Goal: Task Accomplishment & Management: Manage account settings

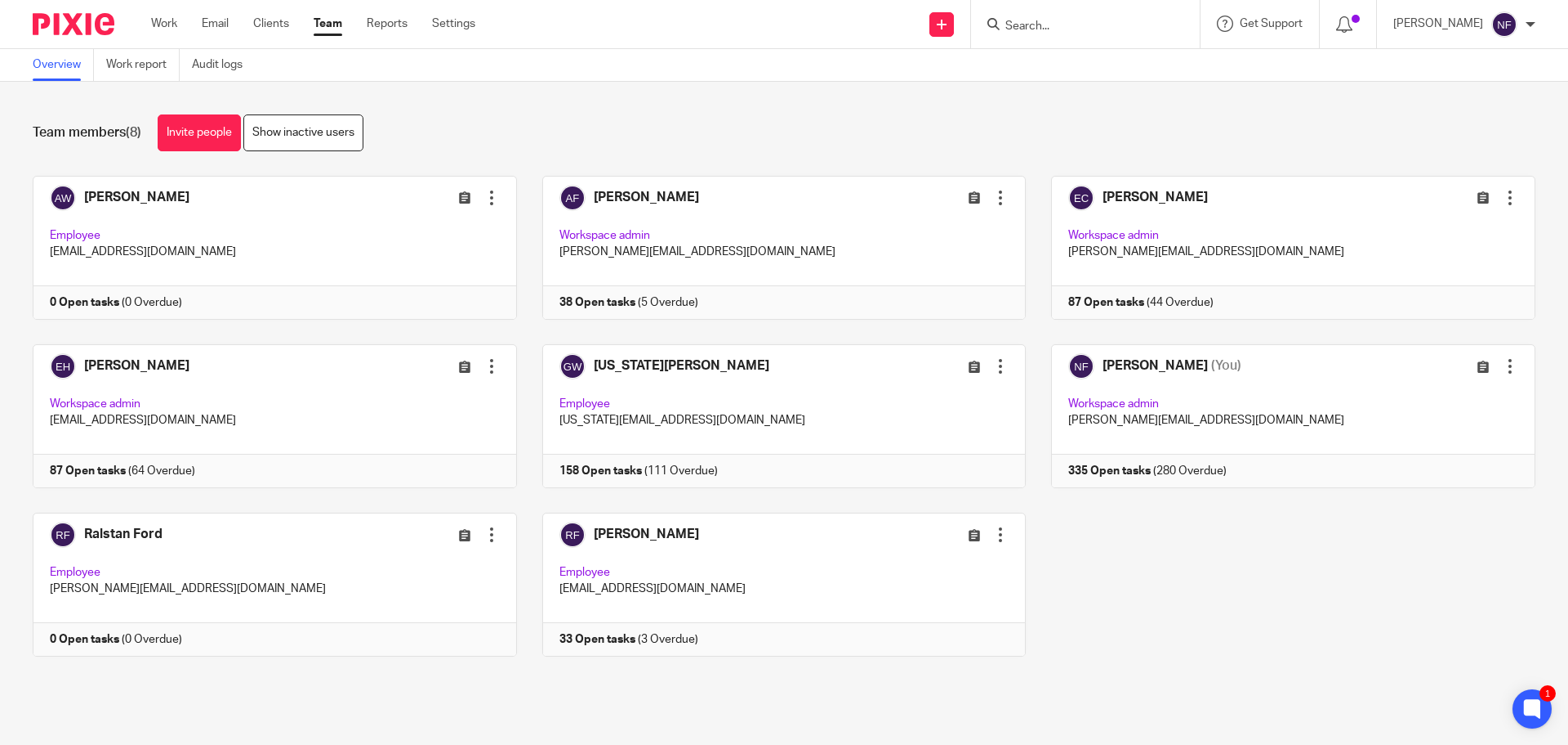
click at [1091, 28] on input "Search" at bounding box center [1077, 27] width 147 height 15
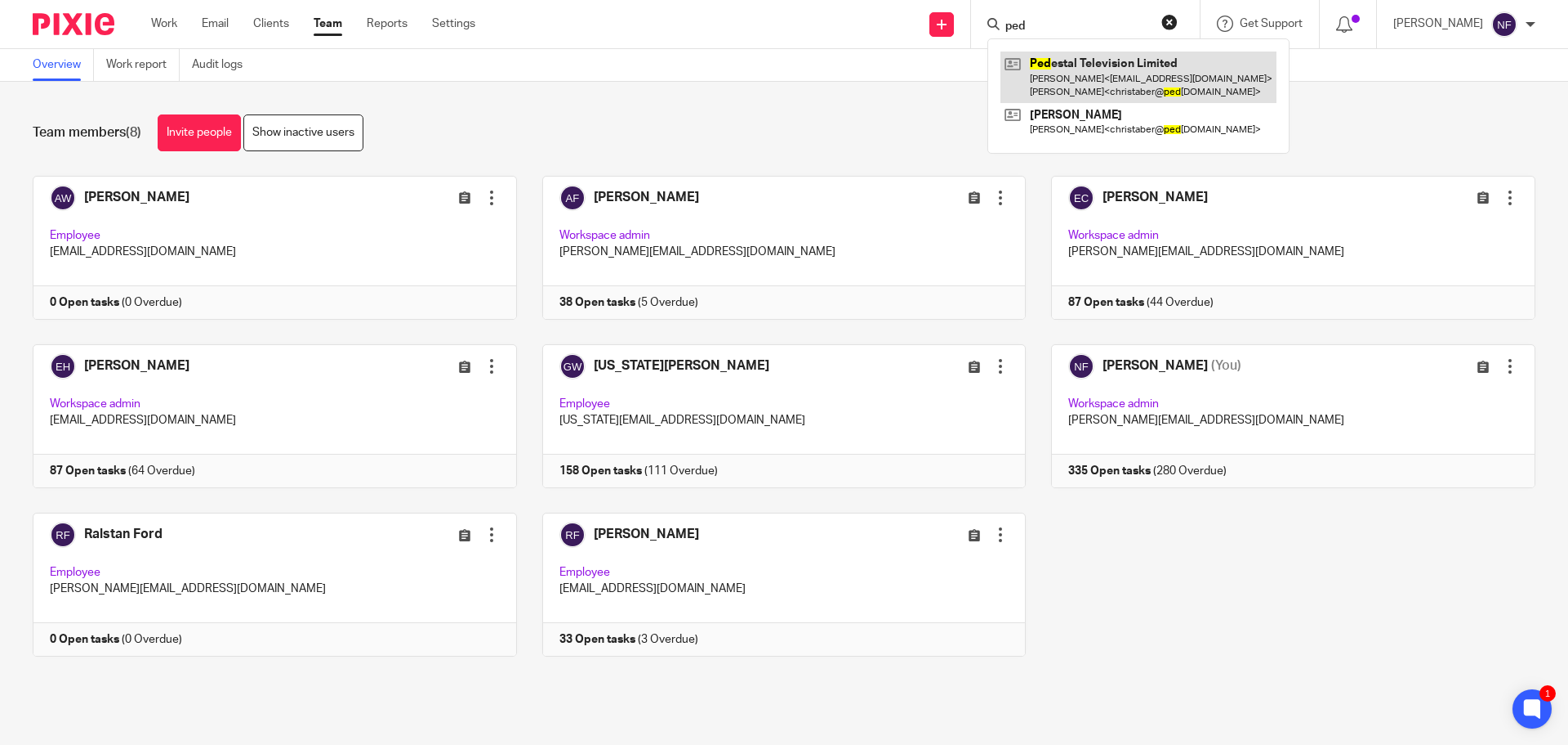
type input "ped"
click at [1094, 73] on link at bounding box center [1138, 76] width 276 height 50
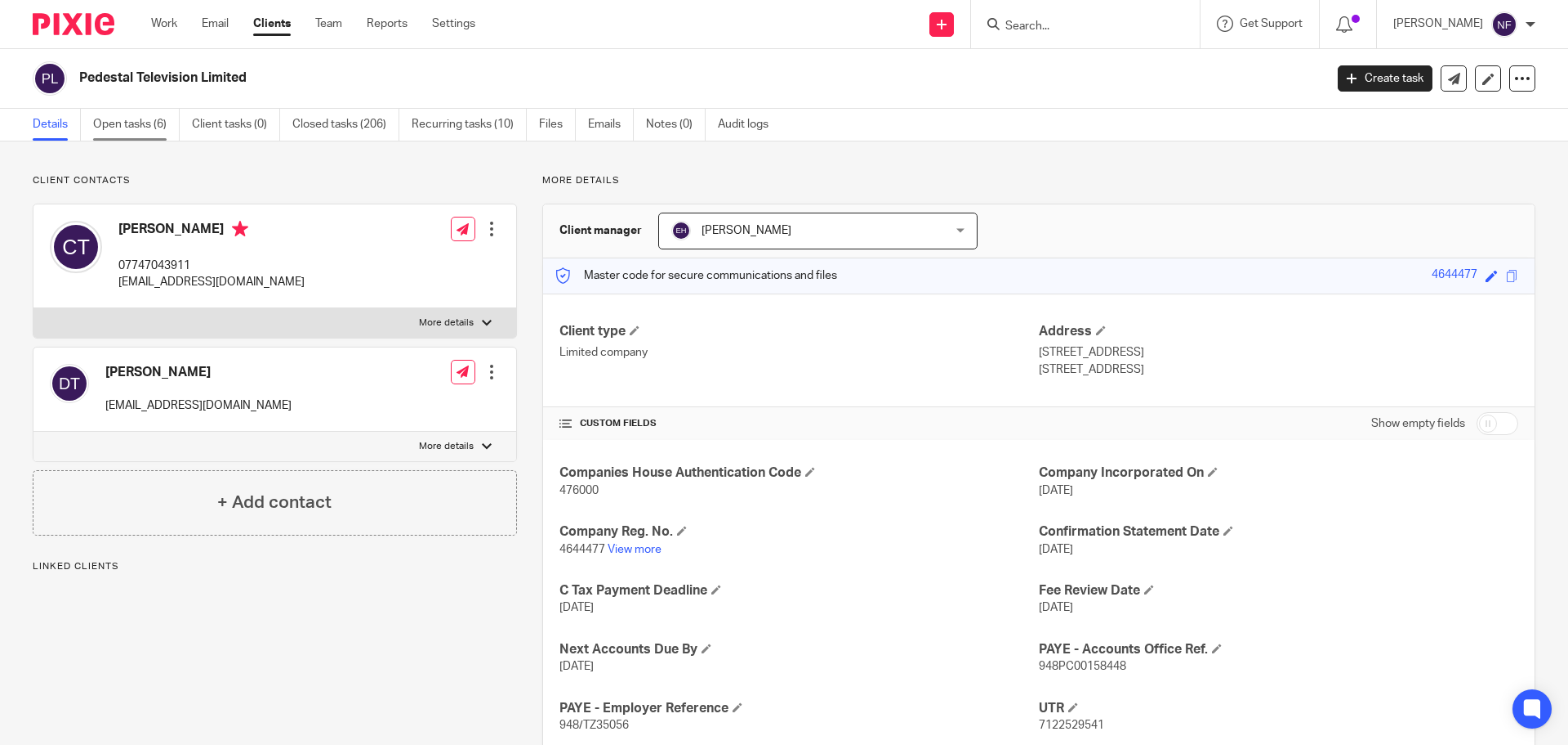
click at [138, 131] on link "Open tasks (6)" at bounding box center [136, 124] width 87 height 32
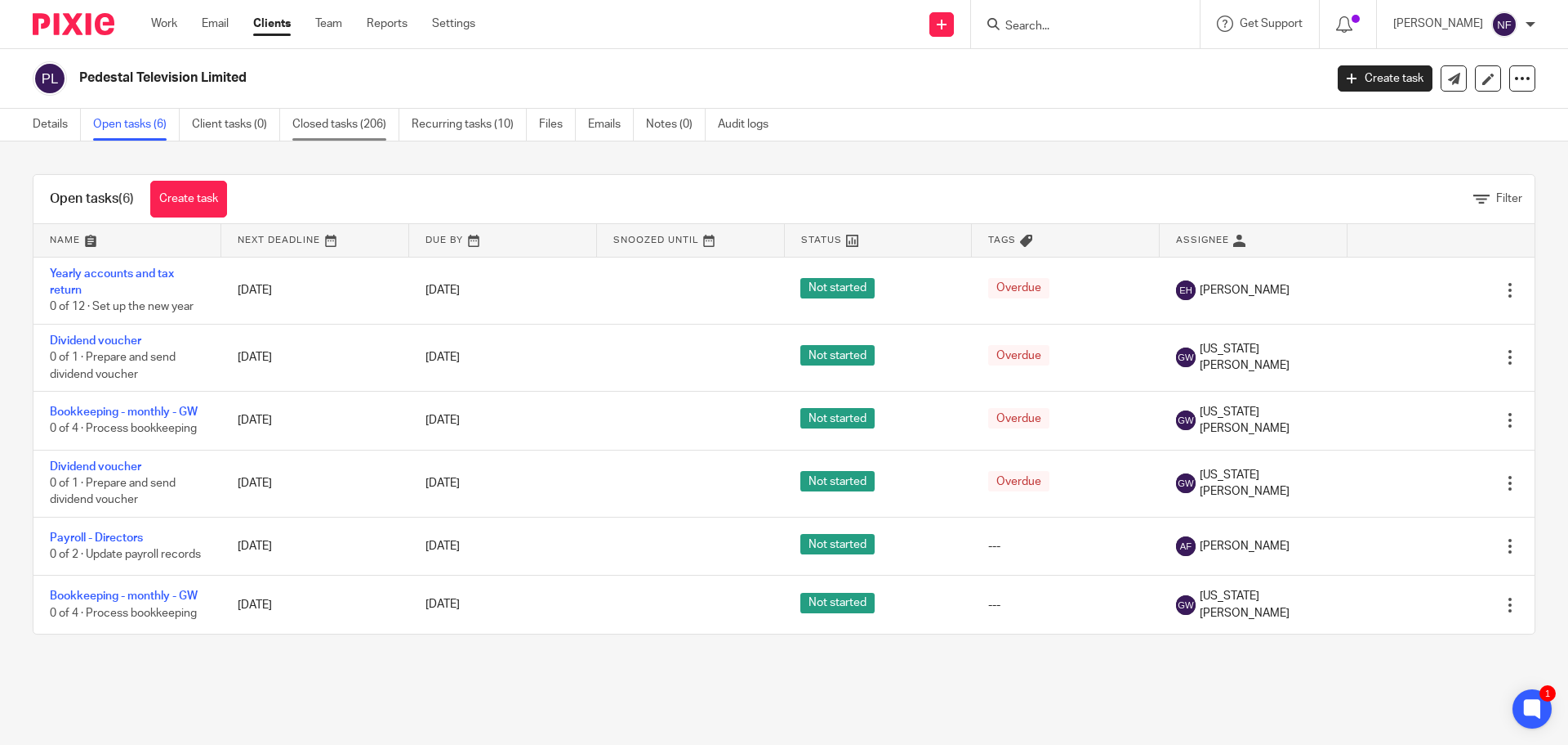
click at [329, 125] on link "Closed tasks (206)" at bounding box center [346, 124] width 107 height 32
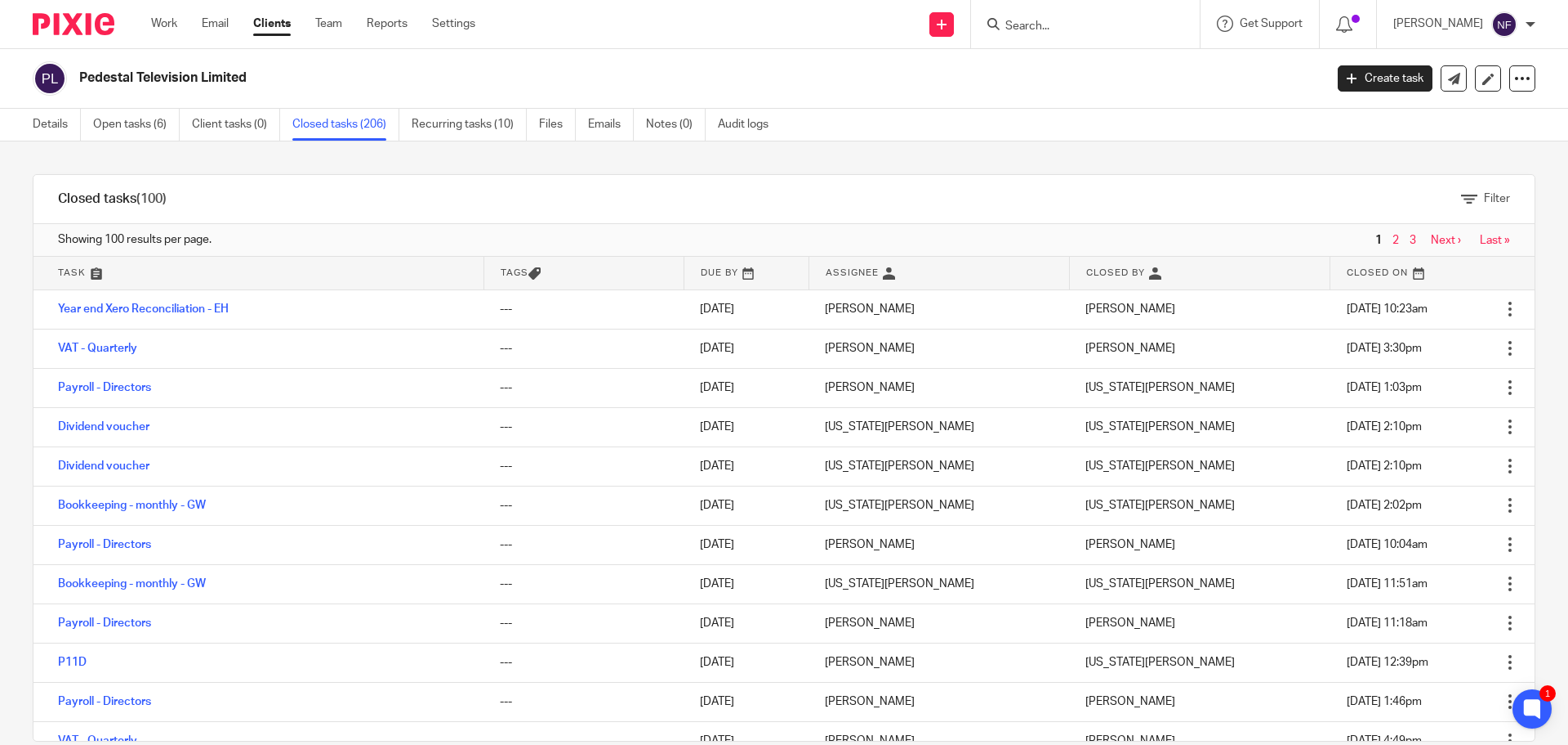
click at [1058, 25] on input "Search" at bounding box center [1077, 27] width 147 height 15
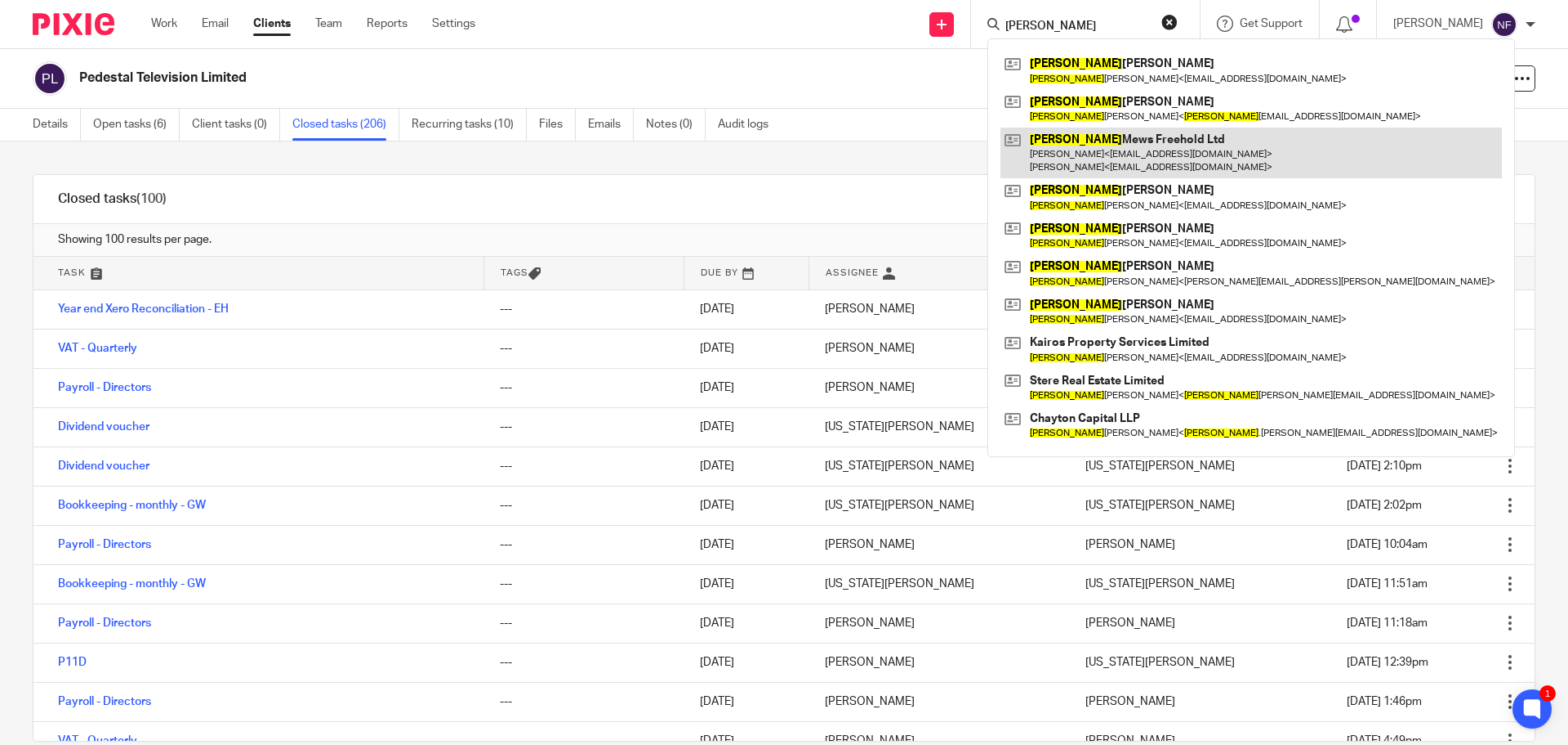
type input "david"
click at [1115, 149] on link at bounding box center [1251, 152] width 502 height 50
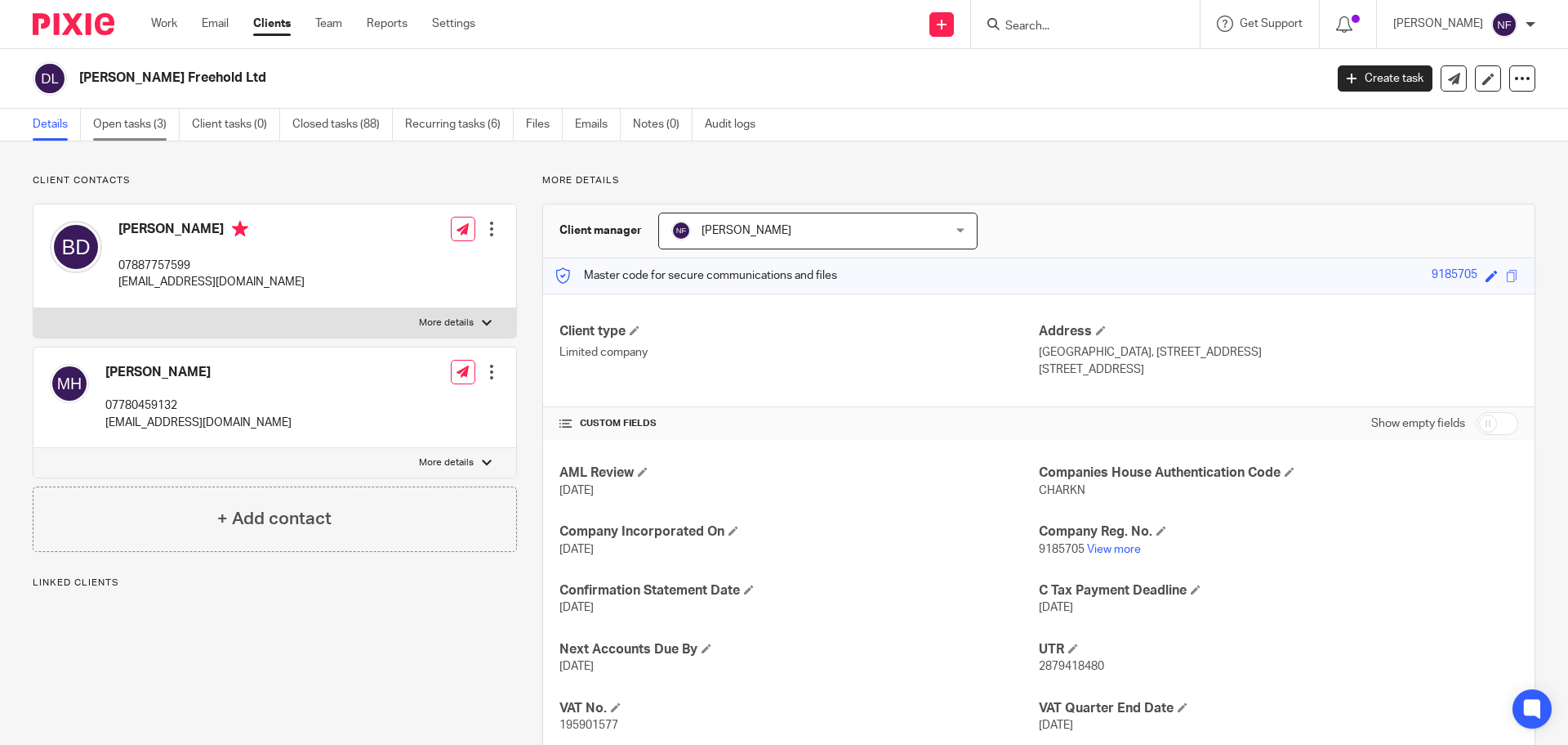
click at [154, 125] on link "Open tasks (3)" at bounding box center [136, 124] width 87 height 32
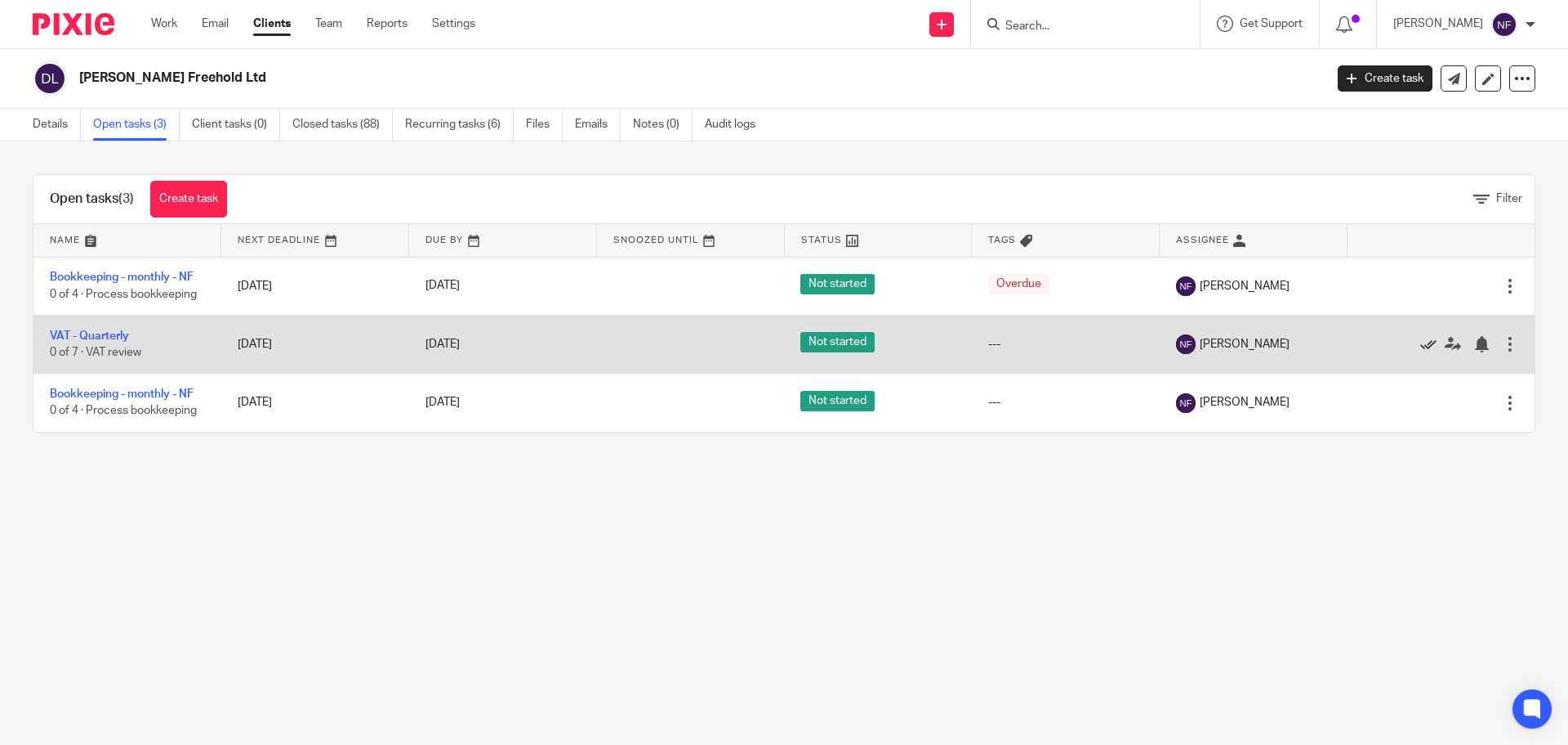
click at [1420, 348] on icon at bounding box center [1428, 344] width 17 height 17
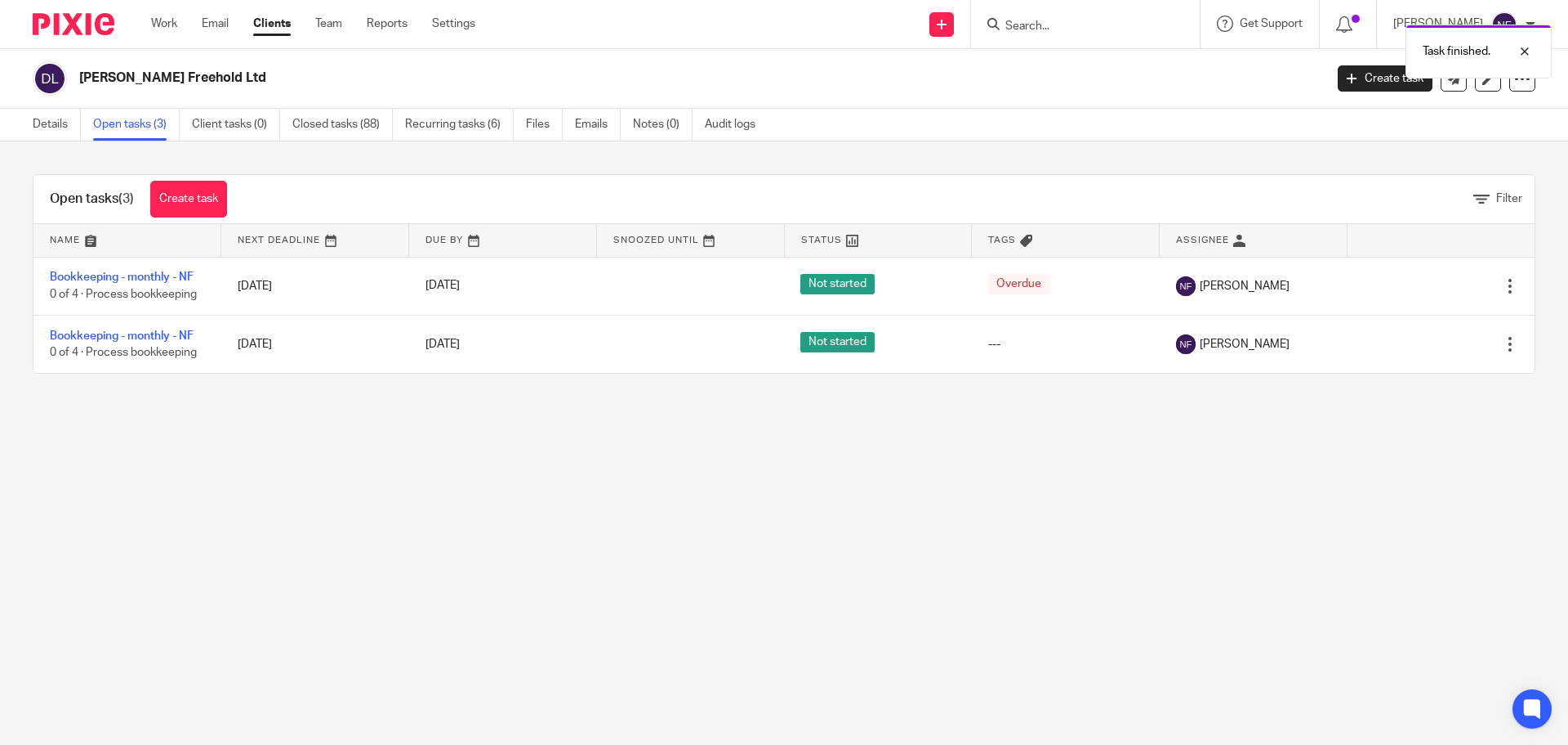
click at [1420, 348] on icon at bounding box center [1428, 344] width 17 height 17
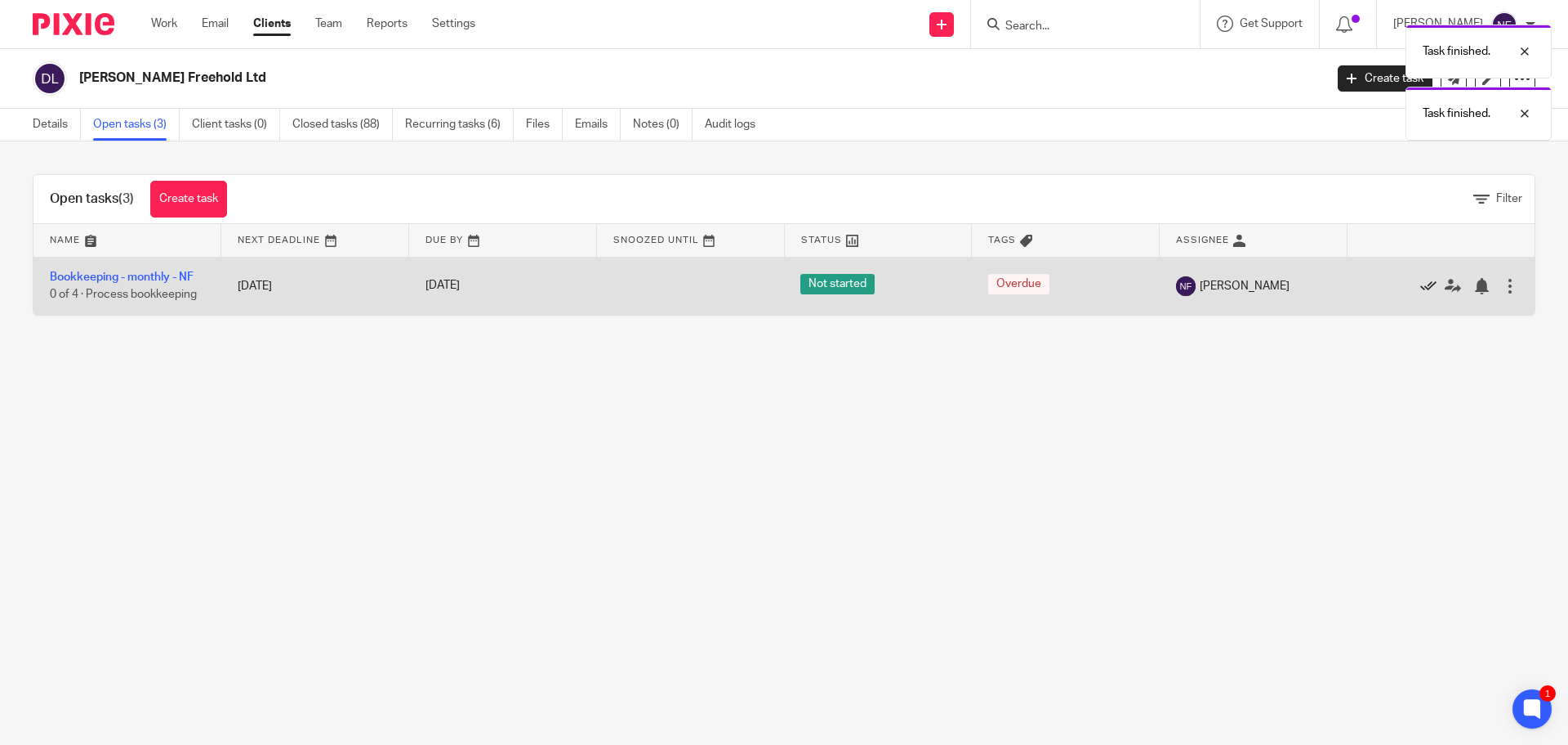
click at [1420, 287] on icon at bounding box center [1428, 286] width 17 height 17
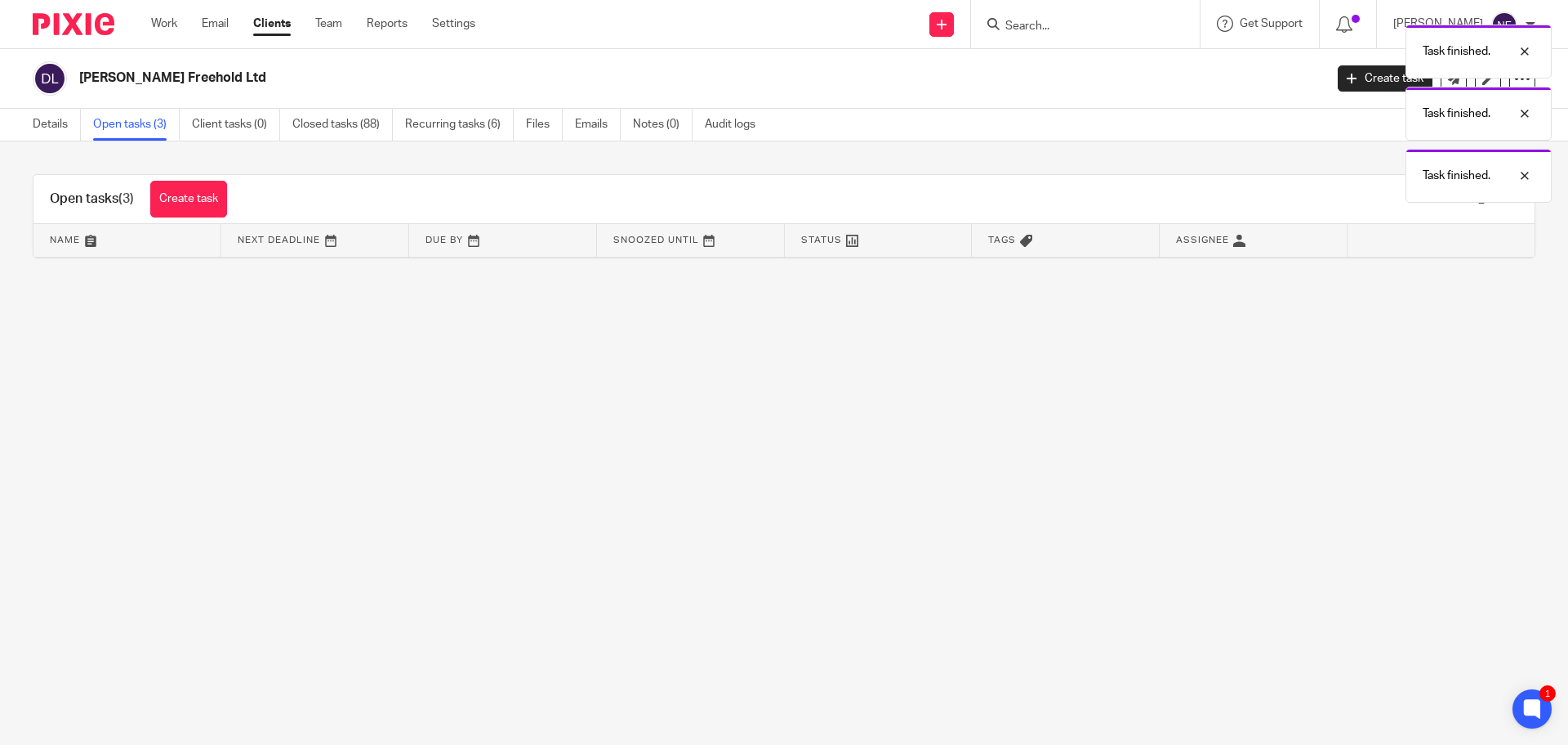
click at [1078, 19] on div "Task finished. Task finished. Task finished." at bounding box center [1168, 110] width 768 height 187
click at [1066, 25] on div "Task finished. Task finished." at bounding box center [1168, 79] width 768 height 124
click at [1062, 28] on input "Search" at bounding box center [1077, 27] width 147 height 15
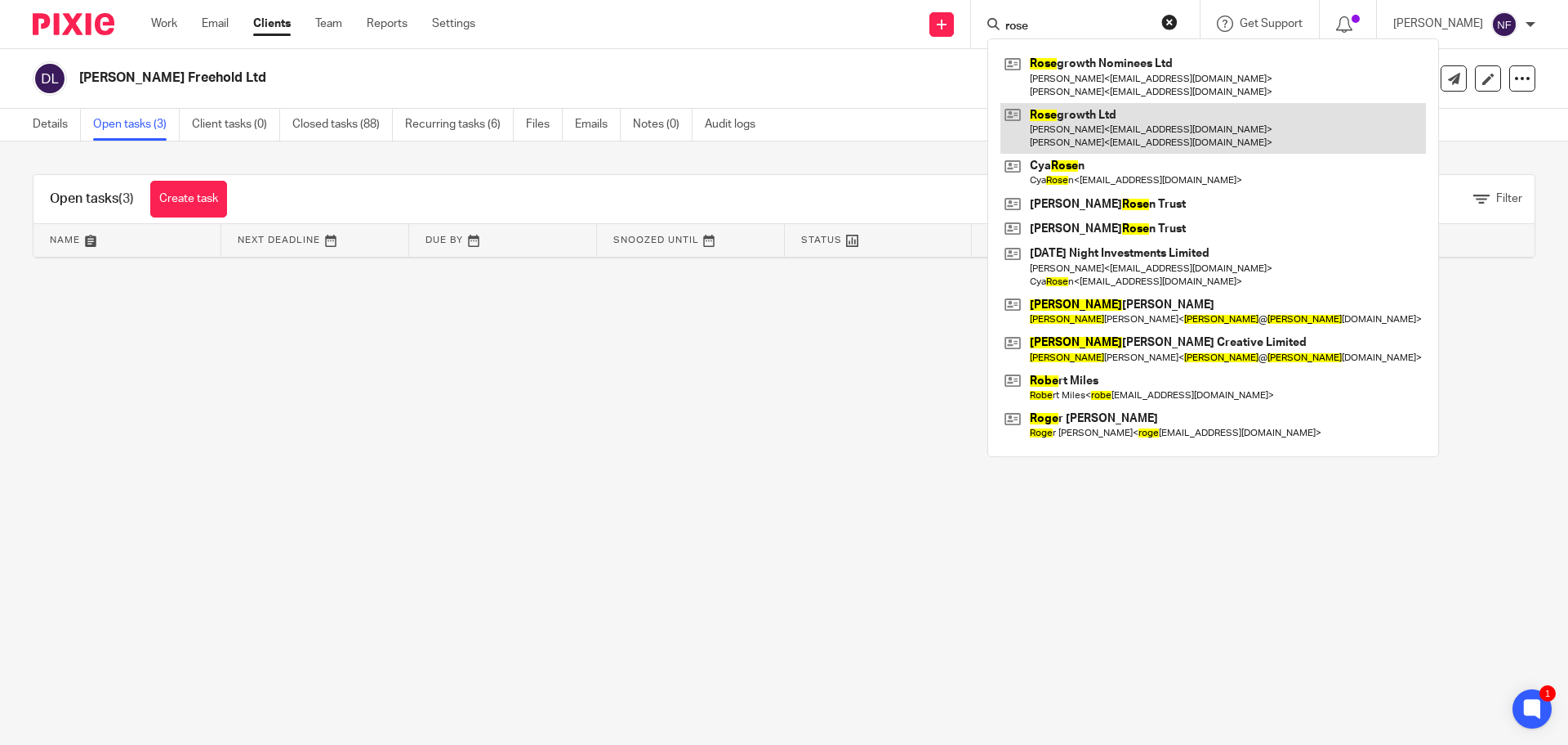
type input "rose"
click at [1071, 144] on link at bounding box center [1213, 127] width 426 height 50
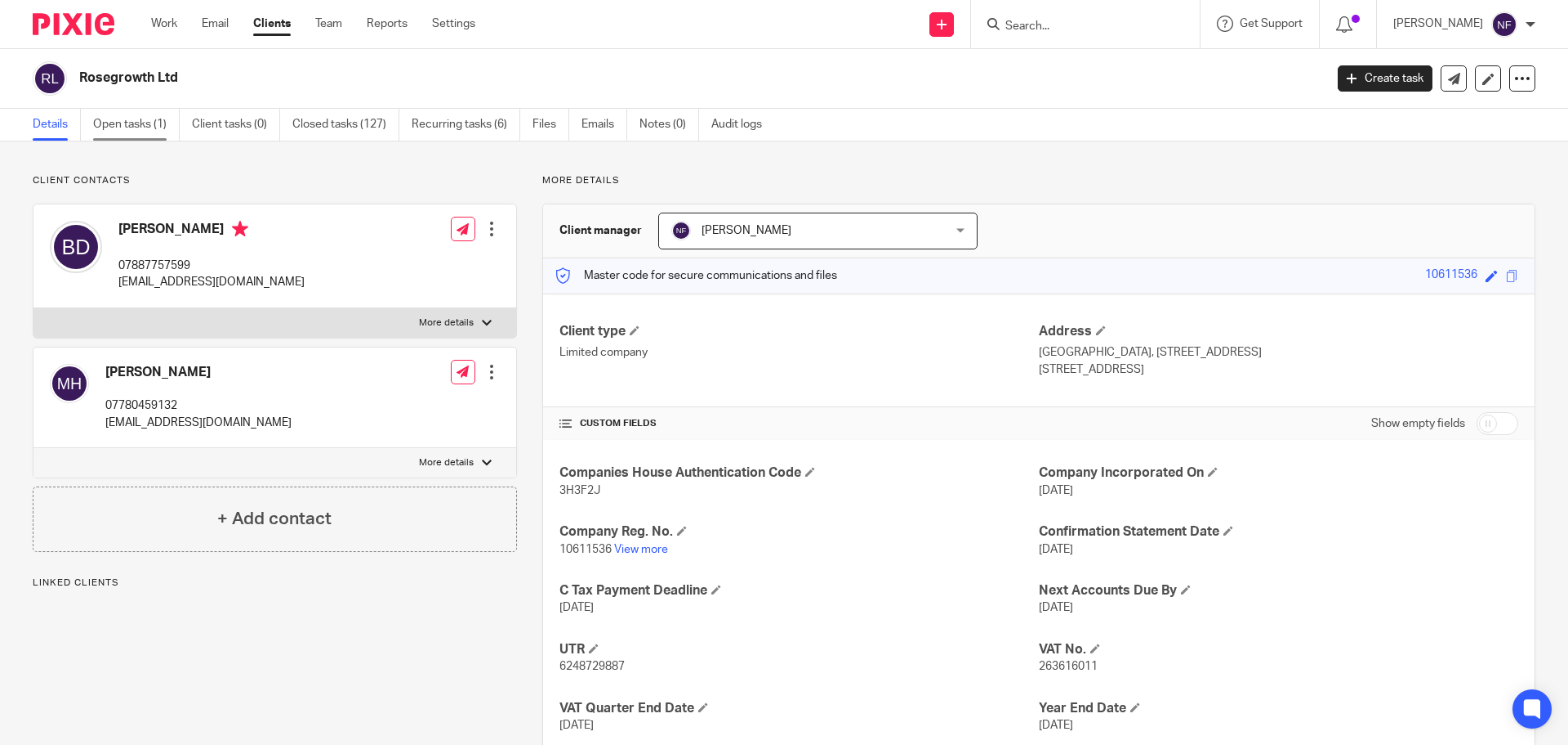
click at [132, 130] on link "Open tasks (1)" at bounding box center [136, 124] width 87 height 32
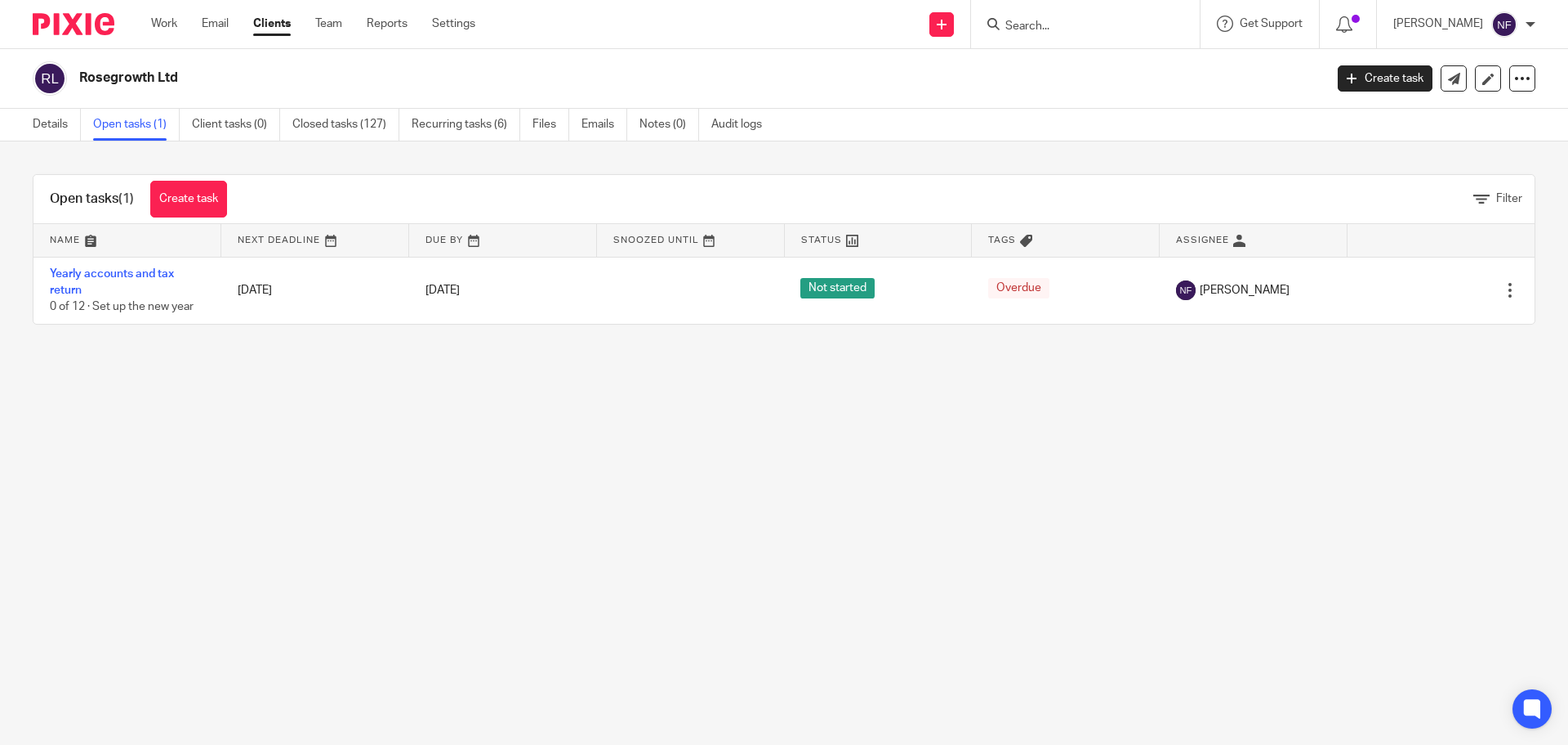
click at [1086, 25] on input "Search" at bounding box center [1077, 27] width 147 height 15
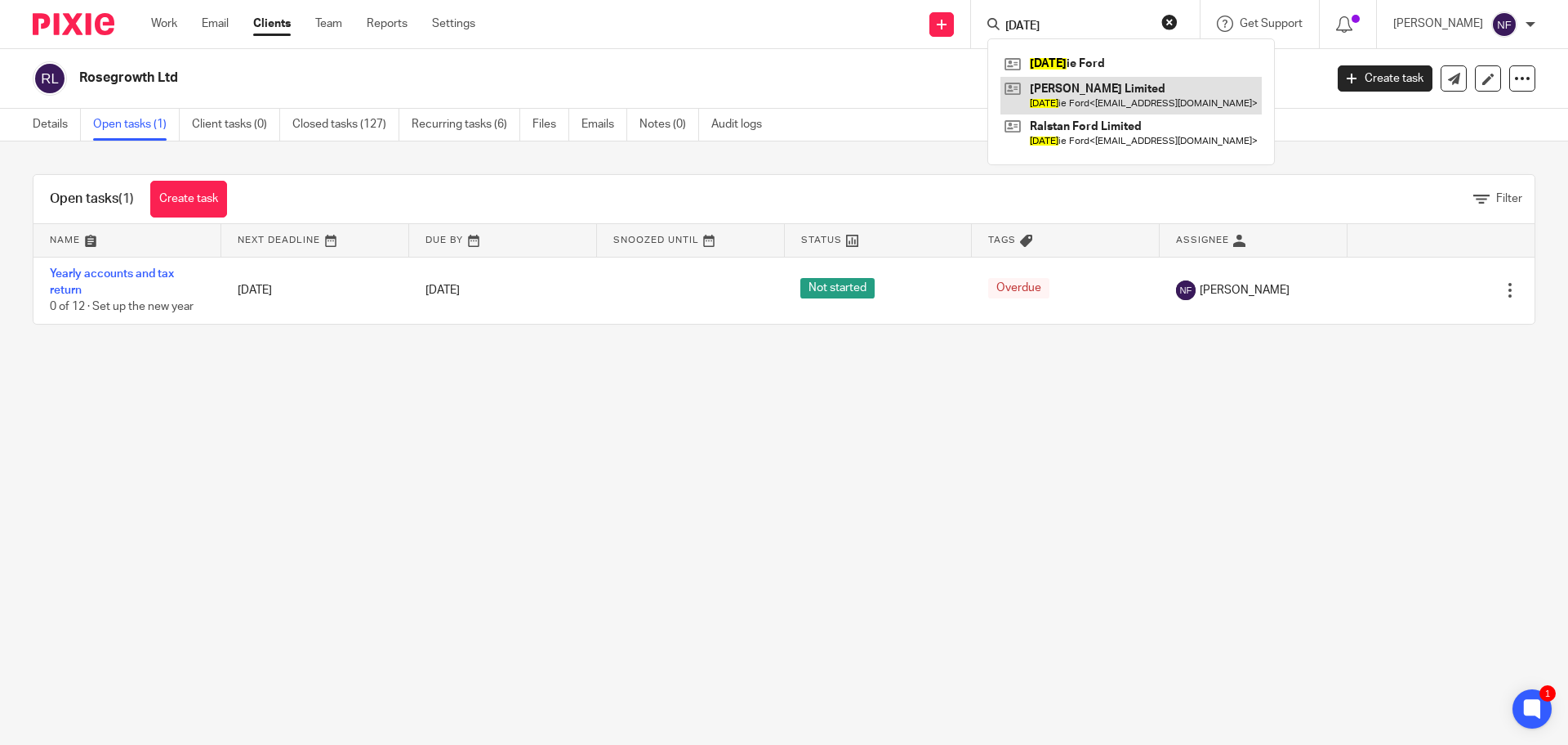
type input "natal"
click at [1098, 92] on link at bounding box center [1131, 96] width 262 height 38
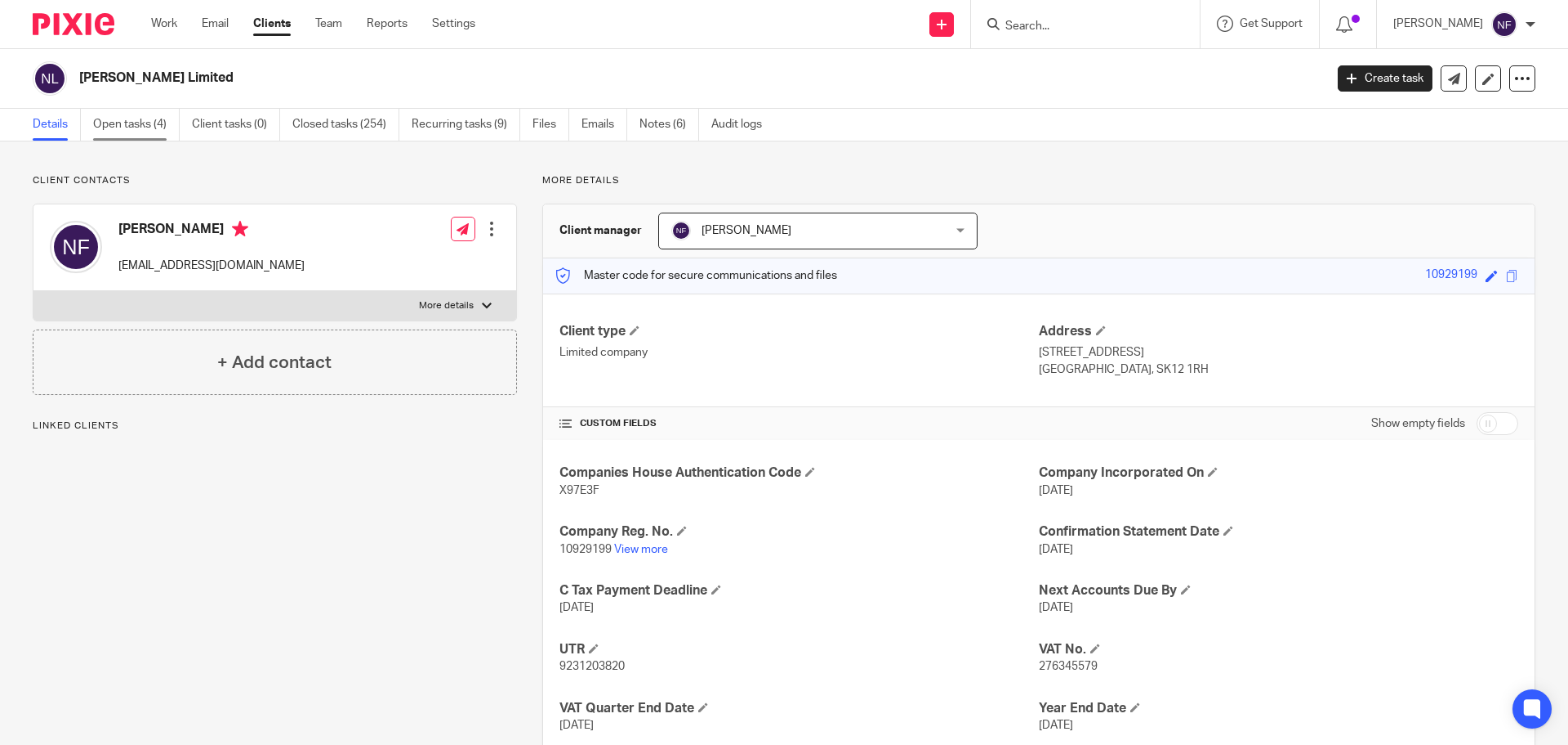
click at [149, 131] on link "Open tasks (4)" at bounding box center [136, 124] width 87 height 32
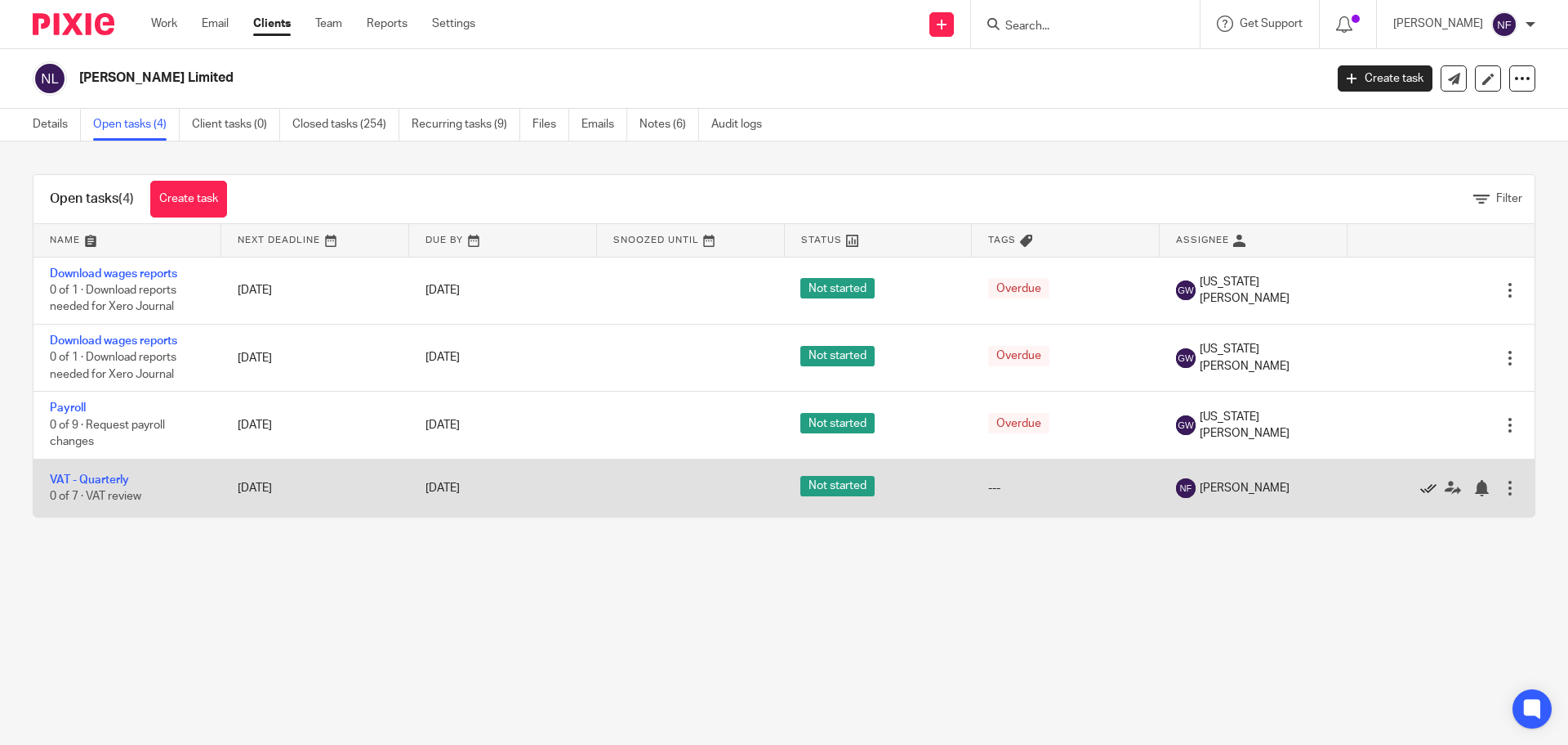
click at [1420, 483] on icon at bounding box center [1428, 488] width 17 height 17
